Goal: Task Accomplishment & Management: Manage account settings

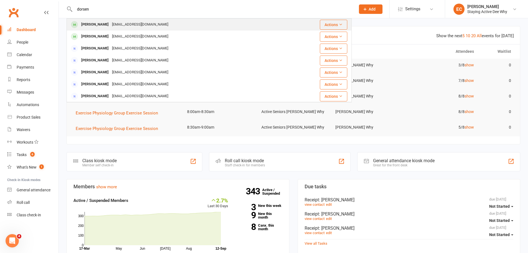
type input "dorsen"
click at [95, 21] on div "[PERSON_NAME]" at bounding box center [95, 25] width 31 height 8
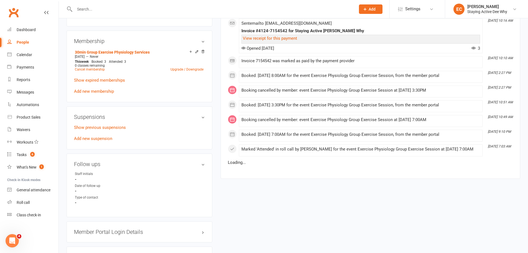
scroll to position [361, 0]
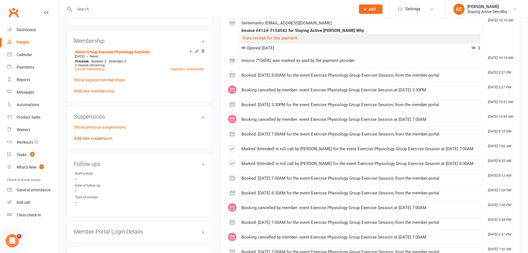
click at [92, 140] on link "Add new suspension" at bounding box center [93, 138] width 38 height 5
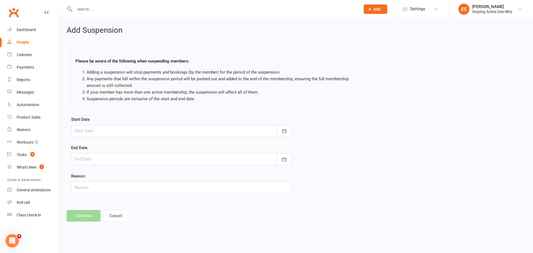
click at [136, 133] on div at bounding box center [181, 131] width 221 height 12
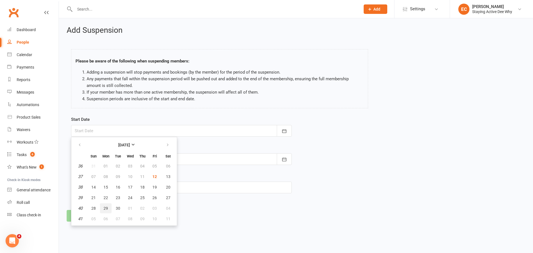
click at [109, 207] on button "29" at bounding box center [106, 208] width 12 height 10
type input "29 Sep 2025"
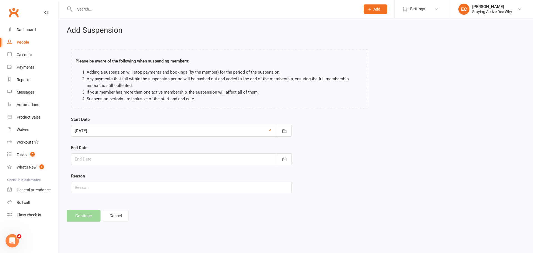
click at [98, 160] on div at bounding box center [181, 159] width 221 height 12
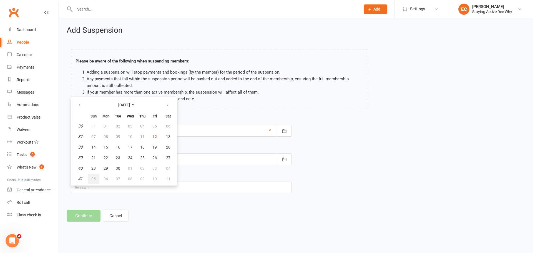
click at [98, 179] on button "05" at bounding box center [94, 179] width 12 height 10
type input "05 Oct 2025"
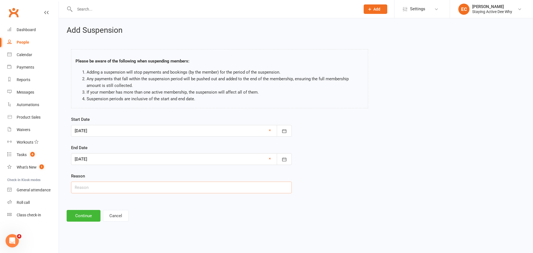
click at [91, 185] on input "text" at bounding box center [181, 187] width 221 height 12
click at [91, 186] on input "text" at bounding box center [181, 187] width 221 height 12
type input "F"
type input "Overseas visitors"
click at [82, 214] on button "Continue" at bounding box center [84, 216] width 34 height 12
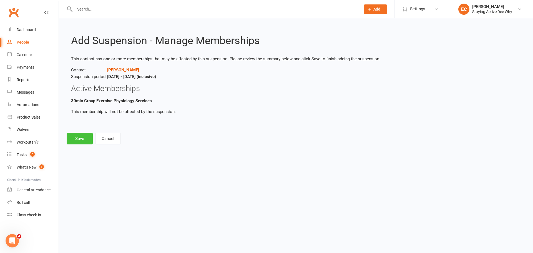
click at [77, 139] on button "Save" at bounding box center [80, 139] width 26 height 12
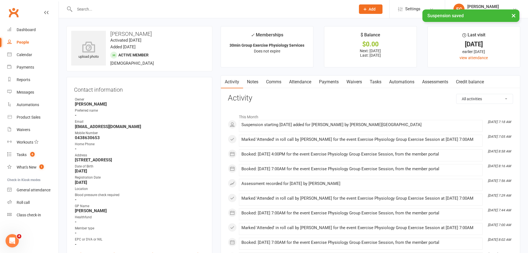
click at [328, 82] on link "Payments" at bounding box center [328, 81] width 27 height 13
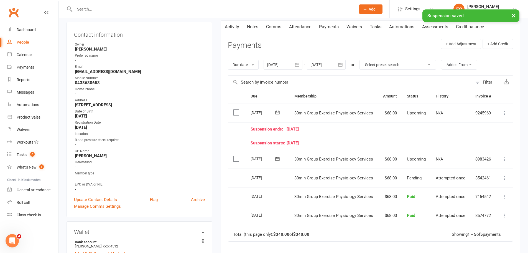
scroll to position [83, 0]
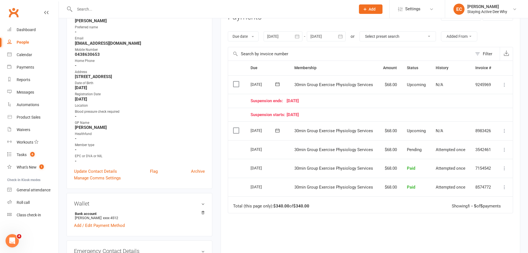
click at [506, 83] on icon at bounding box center [505, 85] width 6 height 6
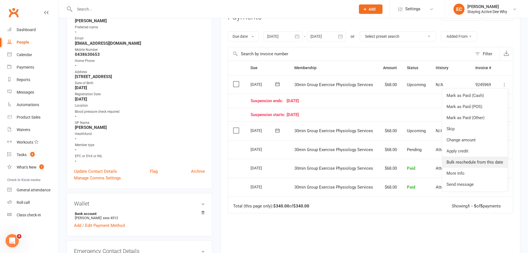
click at [468, 161] on link "Bulk reschedule from this date" at bounding box center [474, 161] width 65 height 11
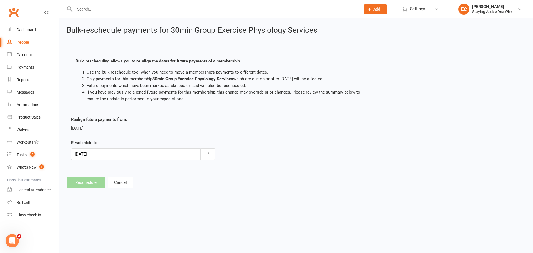
click at [143, 155] on div at bounding box center [143, 154] width 144 height 12
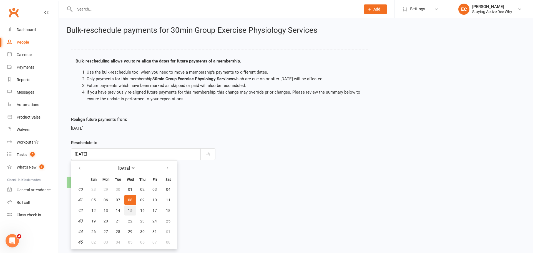
click at [128, 212] on span "15" at bounding box center [130, 210] width 4 height 4
type input "15 Oct 2025"
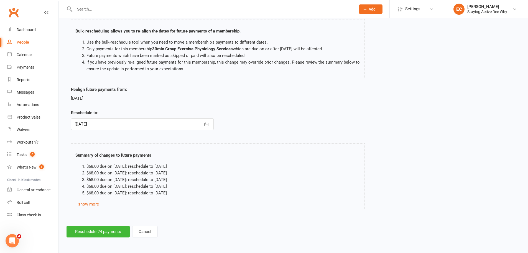
scroll to position [30, 0]
click at [89, 237] on button "Reschedule 24 payments" at bounding box center [98, 231] width 63 height 12
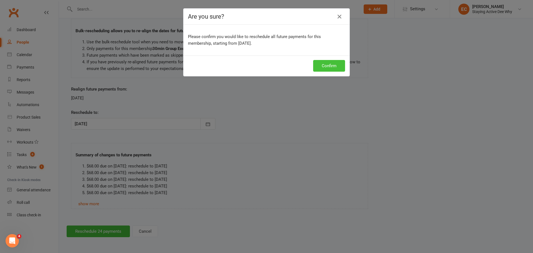
click at [321, 65] on button "Confirm" at bounding box center [329, 66] width 32 height 12
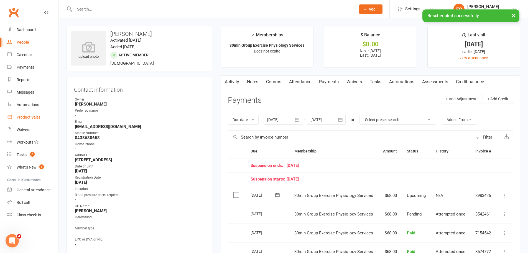
click at [32, 116] on div "Product Sales" at bounding box center [29, 117] width 24 height 4
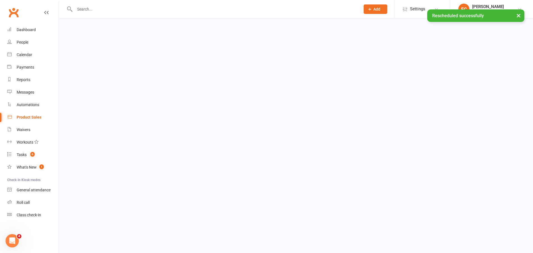
select select "50"
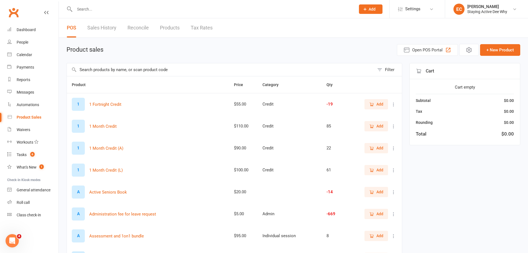
click at [380, 213] on span "Add" at bounding box center [380, 214] width 7 height 6
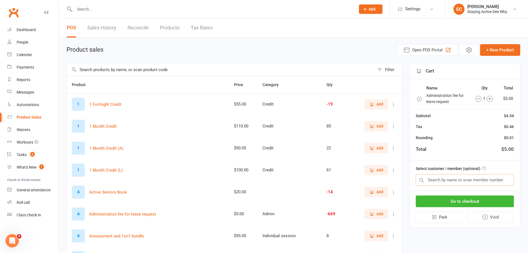
click at [442, 183] on input "text" at bounding box center [465, 180] width 98 height 12
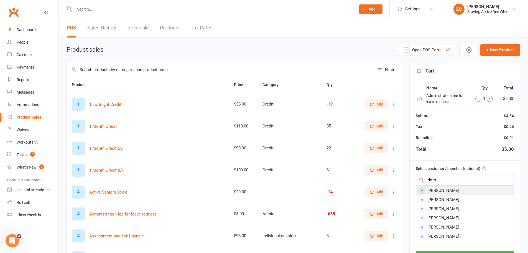
type input "dors"
click at [440, 191] on div "[PERSON_NAME]" at bounding box center [465, 190] width 98 height 9
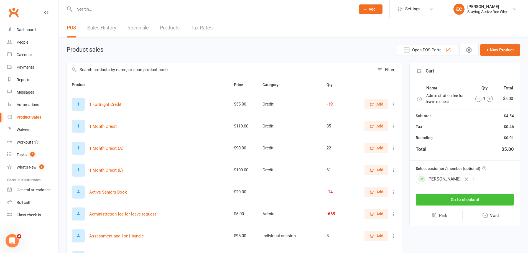
click at [440, 197] on button "Go to checkout" at bounding box center [465, 200] width 98 height 12
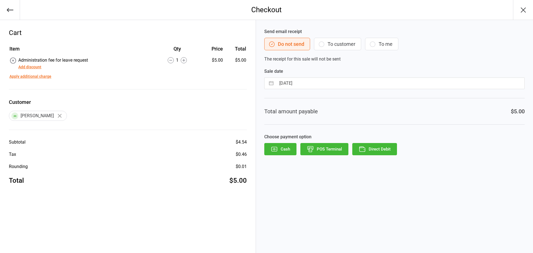
click at [380, 148] on button "Direct Debit" at bounding box center [374, 149] width 45 height 12
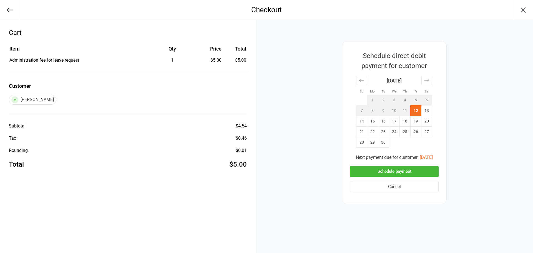
click at [380, 169] on button "Schedule payment" at bounding box center [394, 171] width 88 height 11
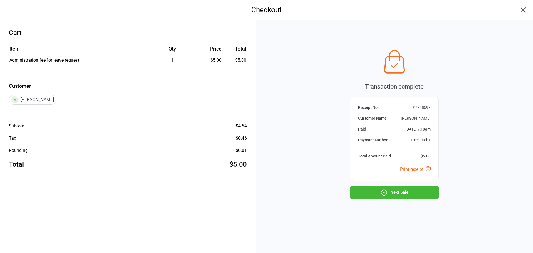
click at [363, 187] on button "Next Sale" at bounding box center [394, 192] width 88 height 12
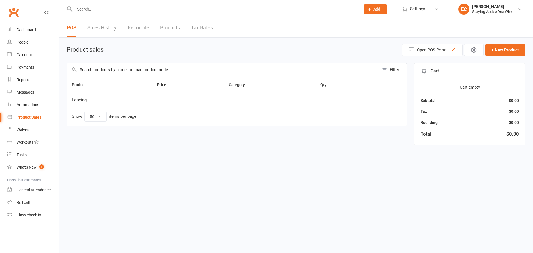
select select "50"
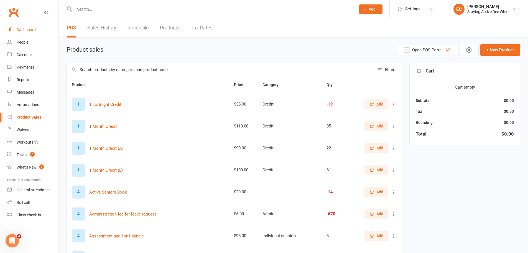
click at [29, 33] on link "Dashboard" at bounding box center [32, 30] width 51 height 12
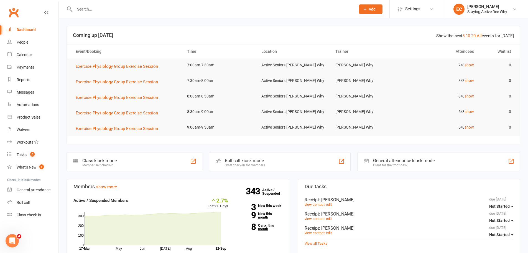
click at [265, 229] on link "8 Canx. this month" at bounding box center [260, 226] width 46 height 7
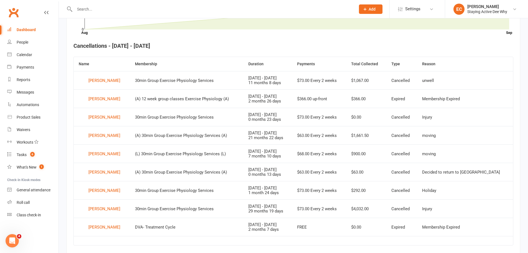
scroll to position [207, 0]
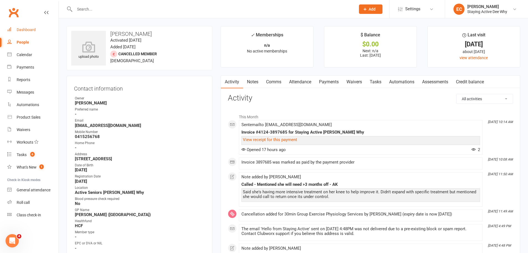
click at [30, 29] on div "Dashboard" at bounding box center [26, 29] width 19 height 4
